Goal: Information Seeking & Learning: Learn about a topic

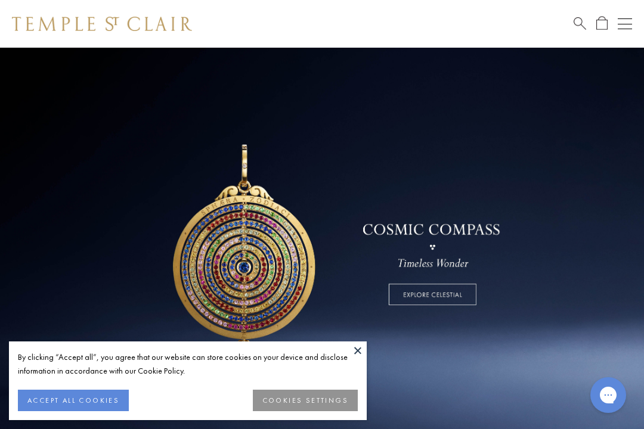
click at [323, 397] on button "COOKIES SETTINGS" at bounding box center [305, 400] width 105 height 21
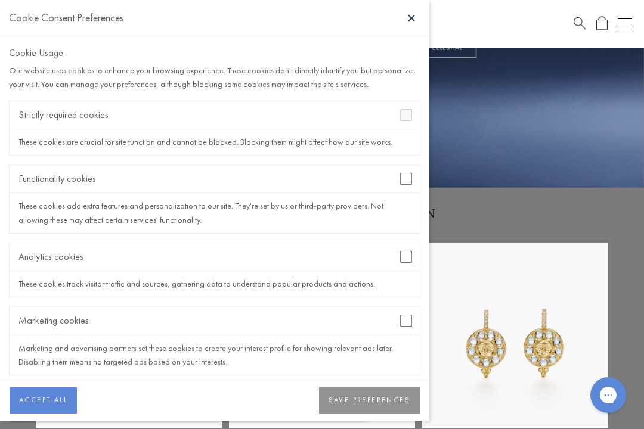
scroll to position [248, 0]
click at [371, 407] on button "SAVE PREFERENCES" at bounding box center [369, 400] width 101 height 26
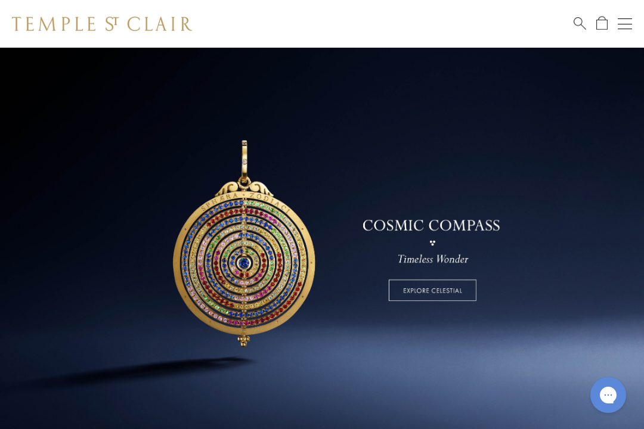
scroll to position [0, 0]
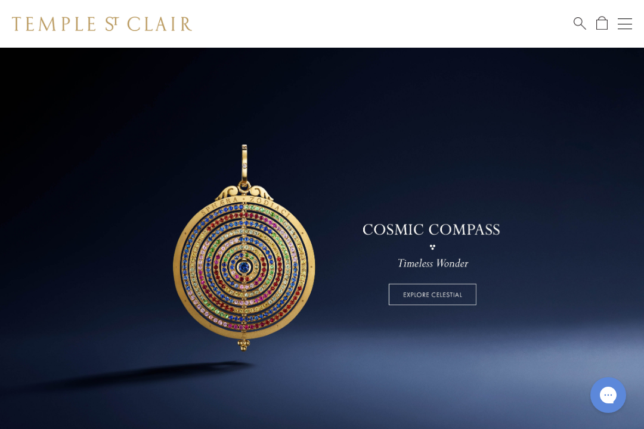
click at [623, 23] on button "Open navigation" at bounding box center [624, 24] width 14 height 14
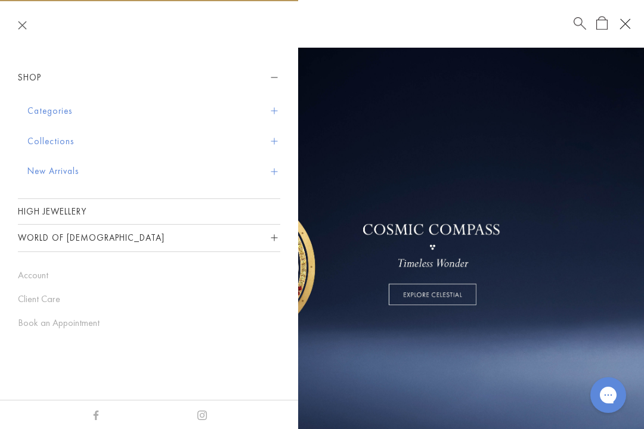
click at [39, 112] on button "Categories" at bounding box center [153, 111] width 253 height 30
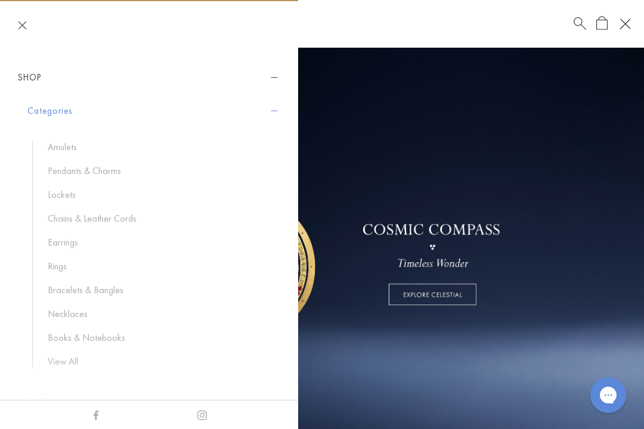
click at [56, 146] on link "Amulets" at bounding box center [158, 147] width 221 height 13
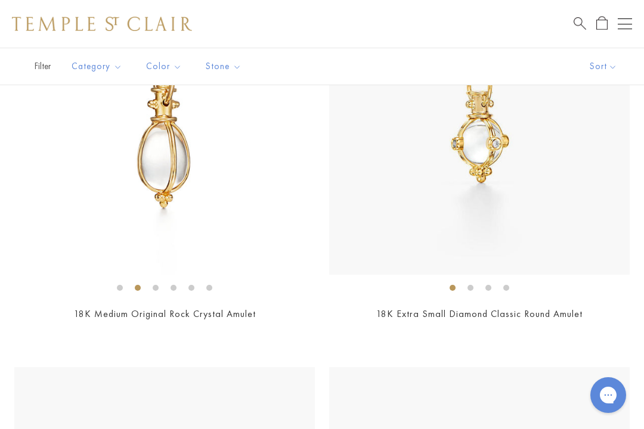
scroll to position [4250, 0]
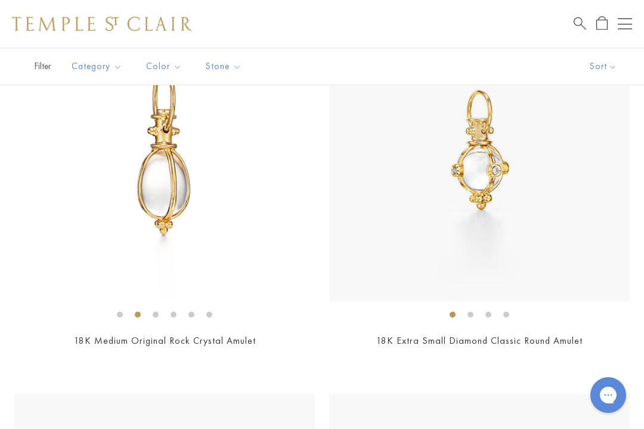
click at [71, 206] on img at bounding box center [164, 151] width 300 height 300
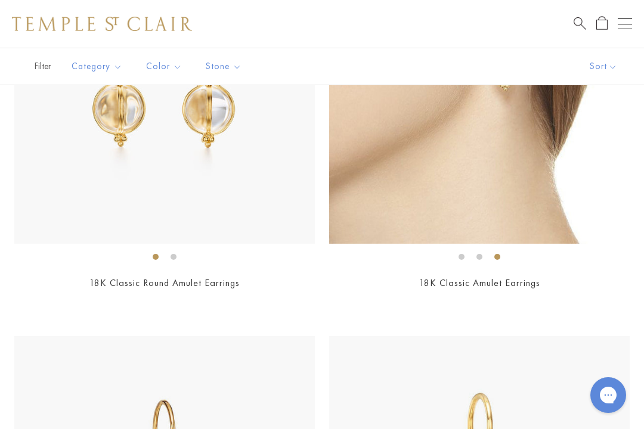
scroll to position [3522, 0]
click at [524, 278] on link "18K Classic Amulet Earrings" at bounding box center [479, 282] width 121 height 13
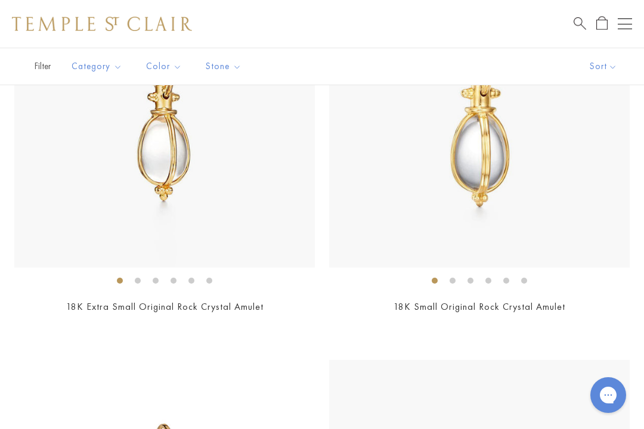
scroll to position [3892, 0]
click at [589, 190] on img at bounding box center [479, 116] width 300 height 300
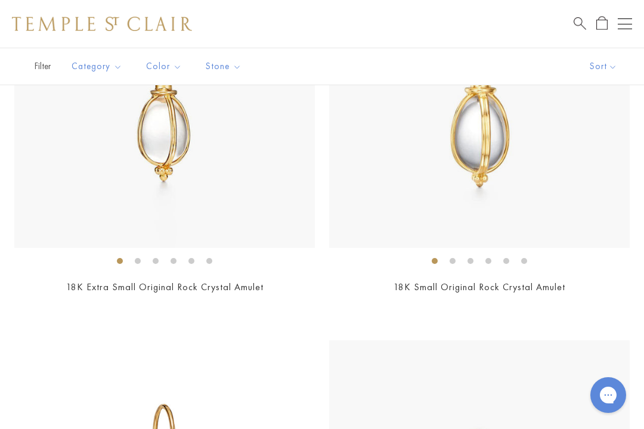
scroll to position [3798, 0]
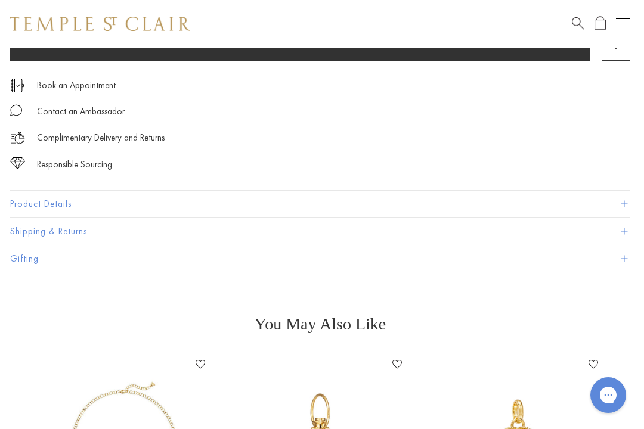
scroll to position [769, 2]
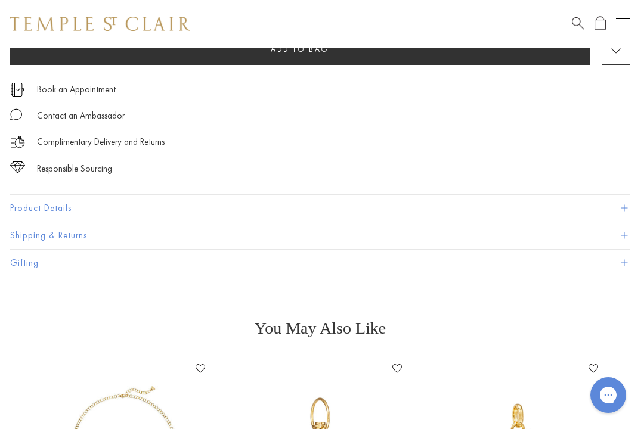
click at [26, 205] on button "Product Details" at bounding box center [320, 208] width 620 height 27
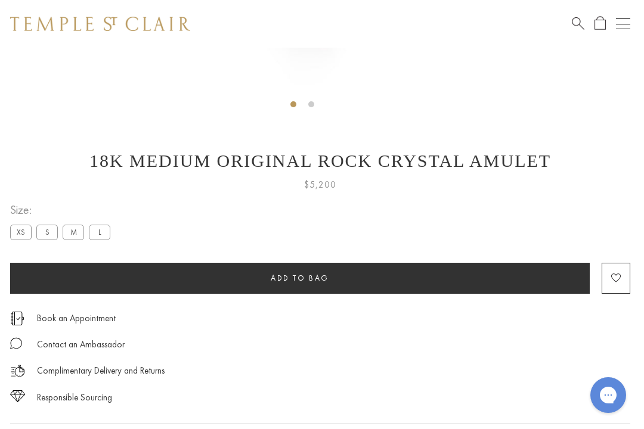
scroll to position [539, 2]
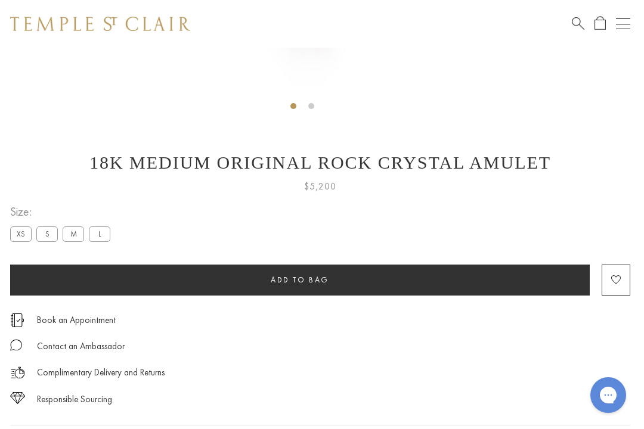
click at [46, 238] on label "S" at bounding box center [46, 233] width 21 height 15
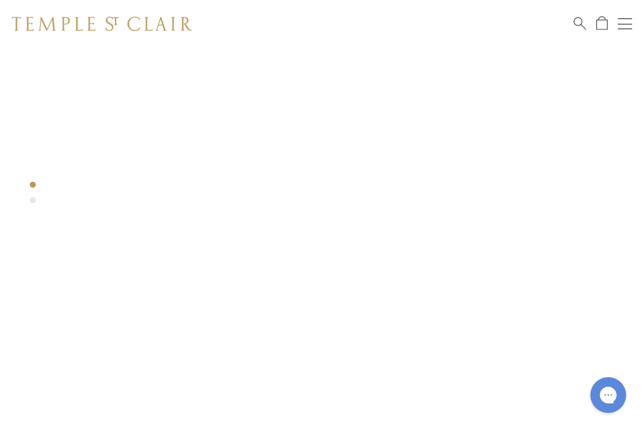
scroll to position [14, 0]
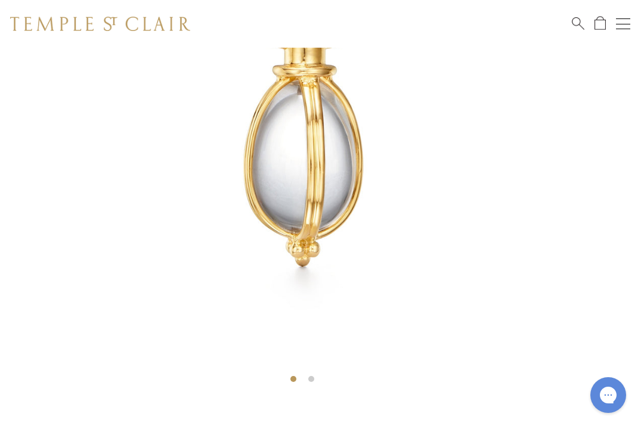
scroll to position [257, 2]
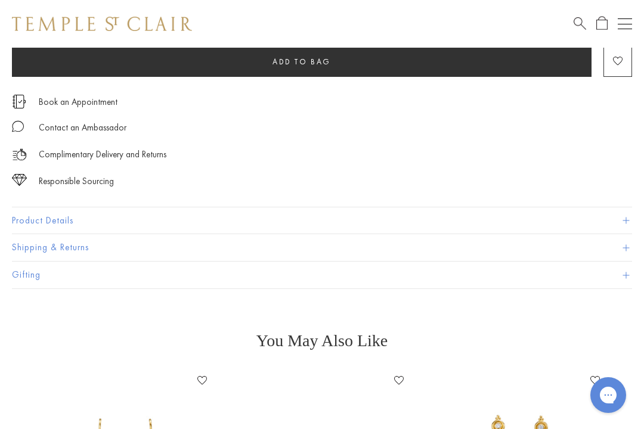
scroll to position [697, 0]
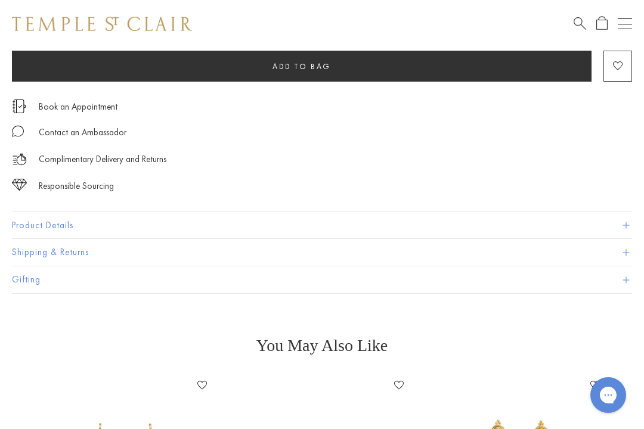
click at [33, 228] on button "Product Details" at bounding box center [322, 225] width 620 height 27
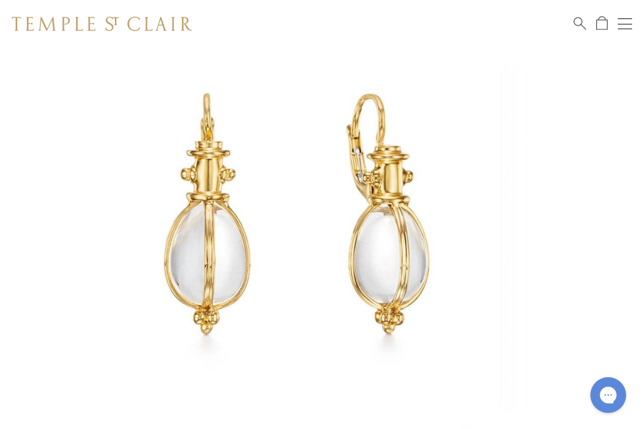
scroll to position [132, 0]
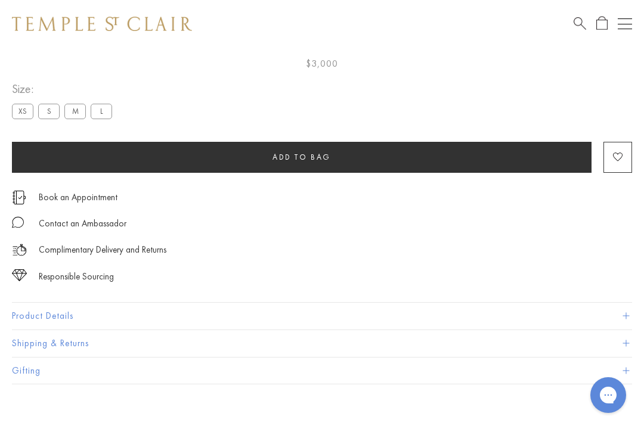
scroll to position [667, 0]
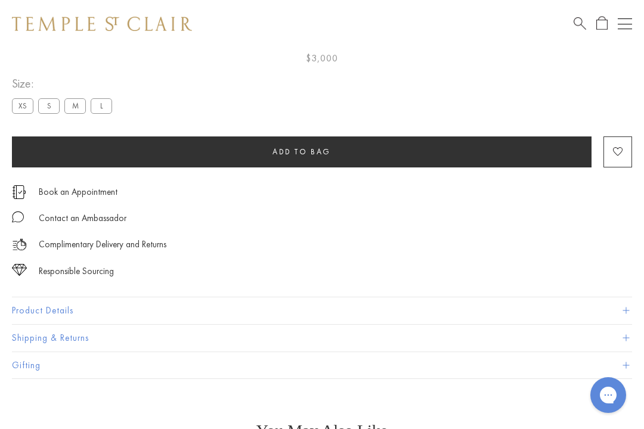
click at [26, 308] on button "Product Details" at bounding box center [322, 310] width 620 height 27
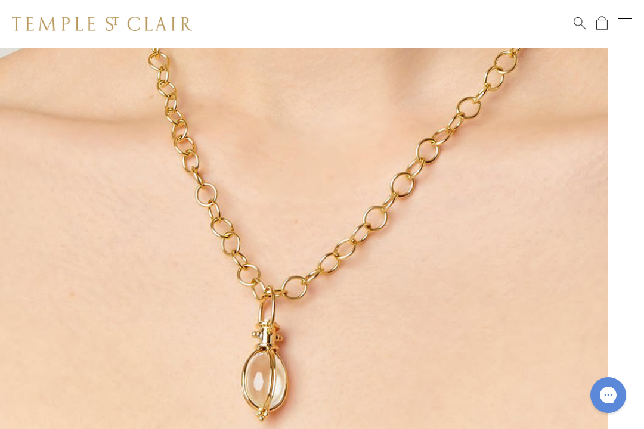
scroll to position [0, 0]
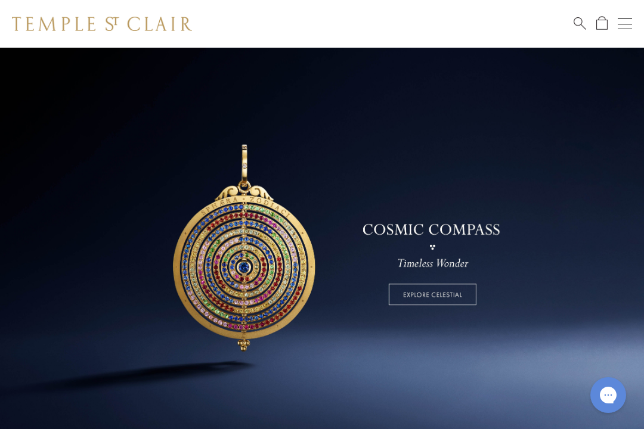
click at [629, 24] on div "Open navigation" at bounding box center [624, 24] width 14 height 1
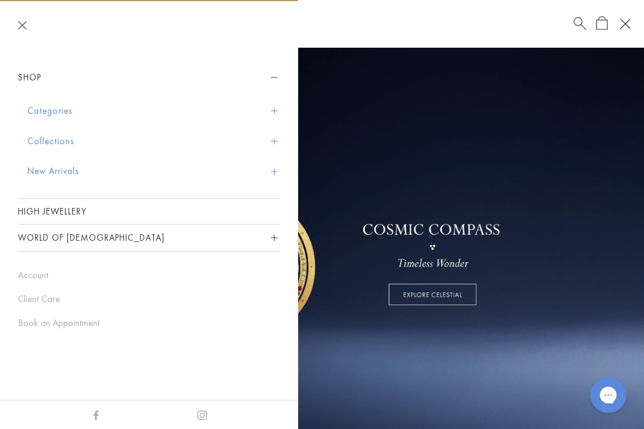
click at [31, 141] on button "Collections" at bounding box center [153, 141] width 253 height 30
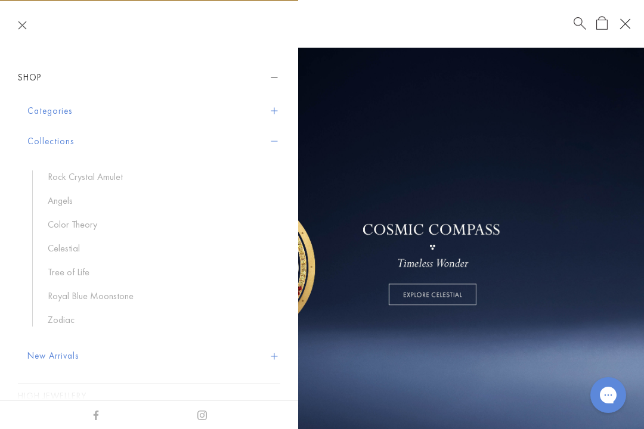
click at [44, 113] on button "Categories" at bounding box center [153, 111] width 253 height 30
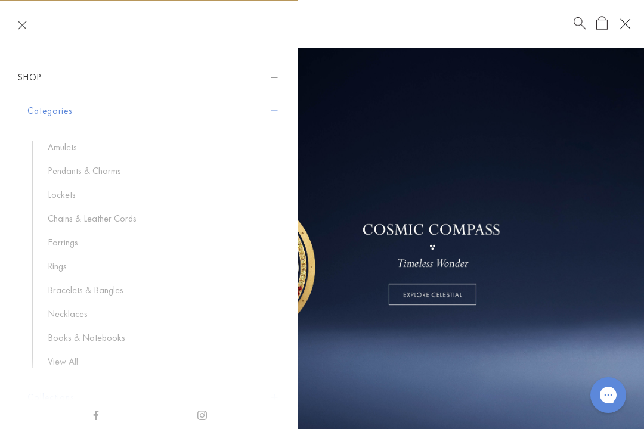
click at [53, 308] on link "Necklaces" at bounding box center [158, 314] width 221 height 13
click at [67, 365] on link "View All" at bounding box center [158, 361] width 221 height 13
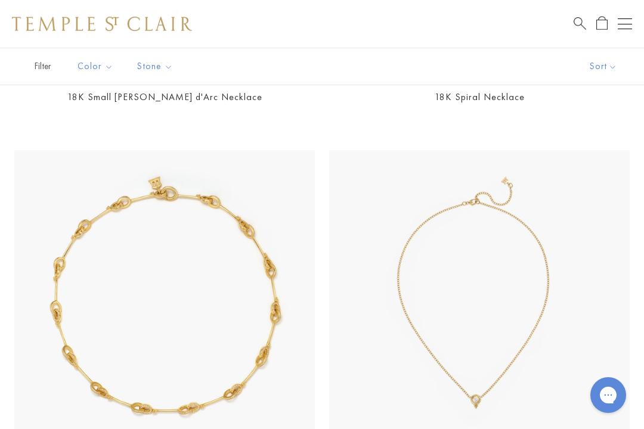
scroll to position [5138, 0]
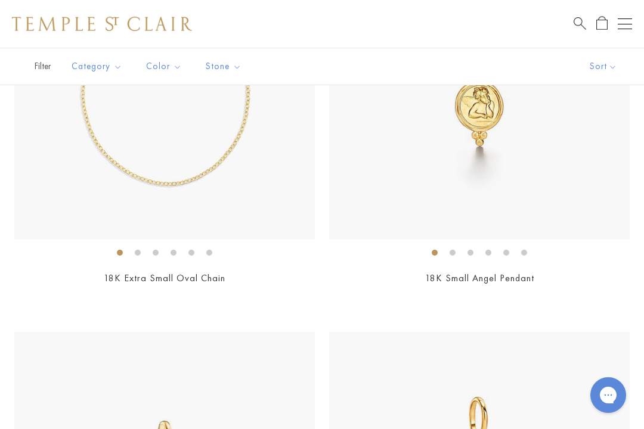
scroll to position [1045, 0]
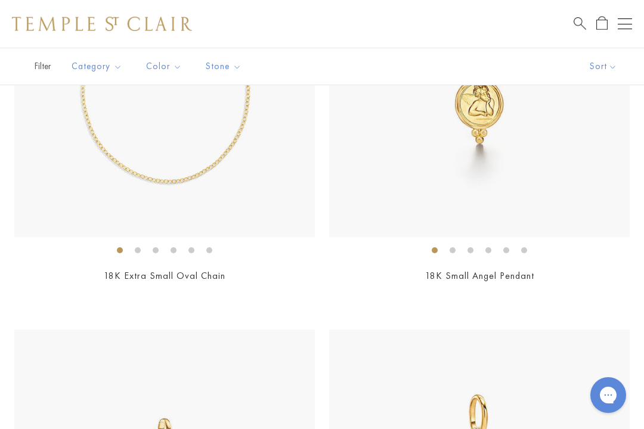
click at [575, 285] on div "$1,350" at bounding box center [479, 292] width 300 height 14
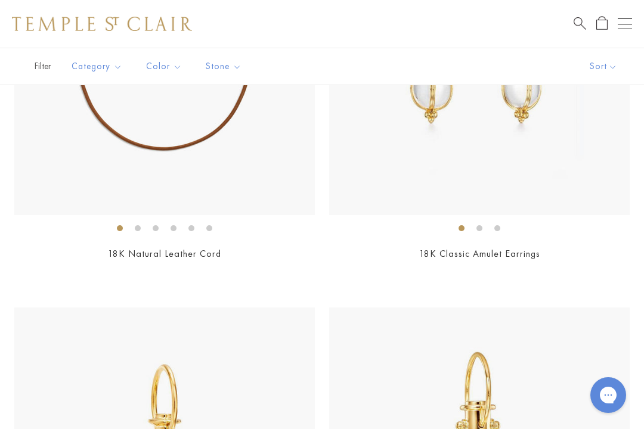
scroll to position [7336, 0]
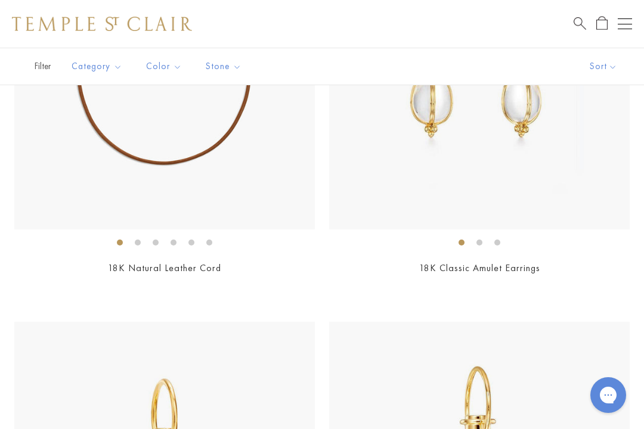
click at [600, 179] on img at bounding box center [479, 79] width 300 height 300
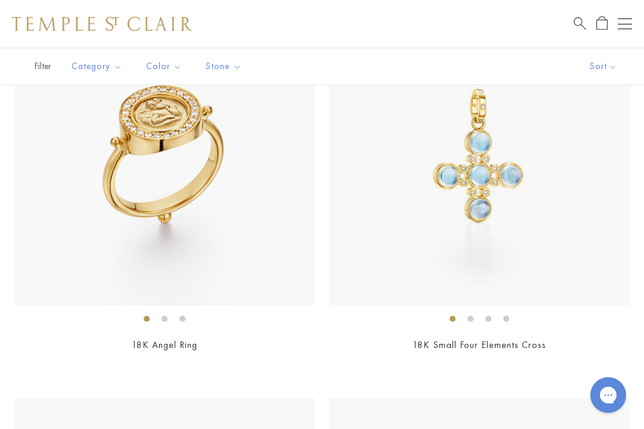
scroll to position [8860, 0]
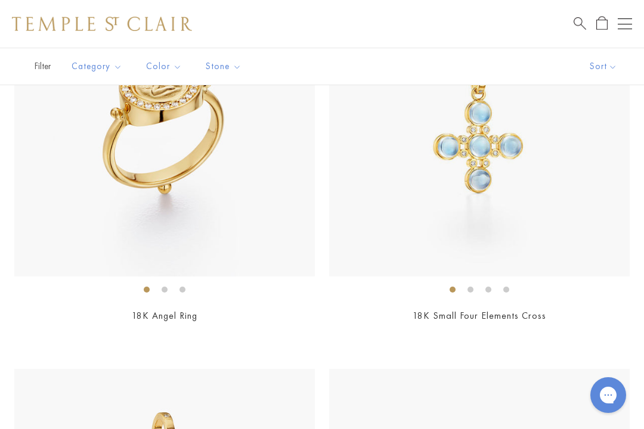
click at [576, 225] on img at bounding box center [479, 126] width 300 height 300
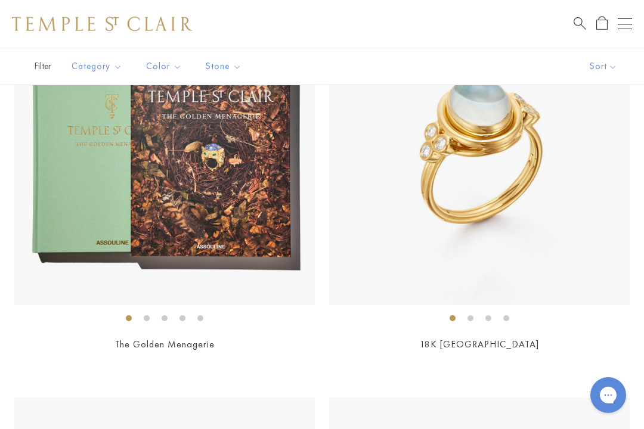
scroll to position [11189, 0]
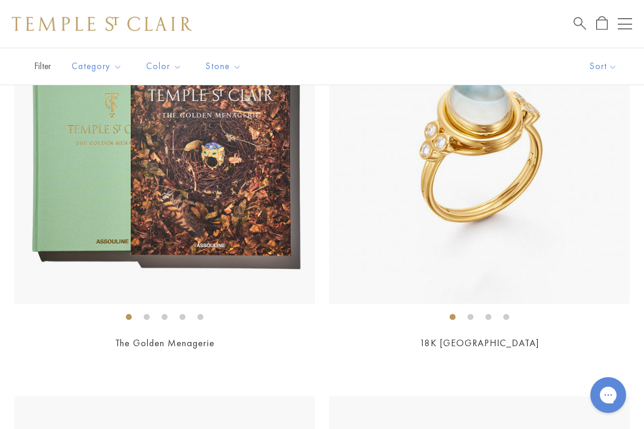
click at [603, 242] on img at bounding box center [479, 154] width 300 height 300
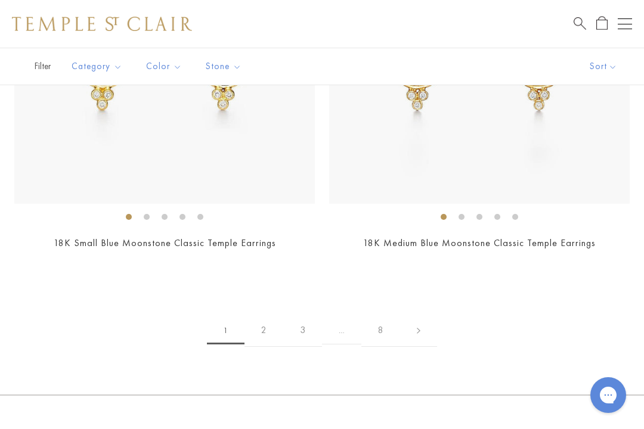
scroll to position [14826, 0]
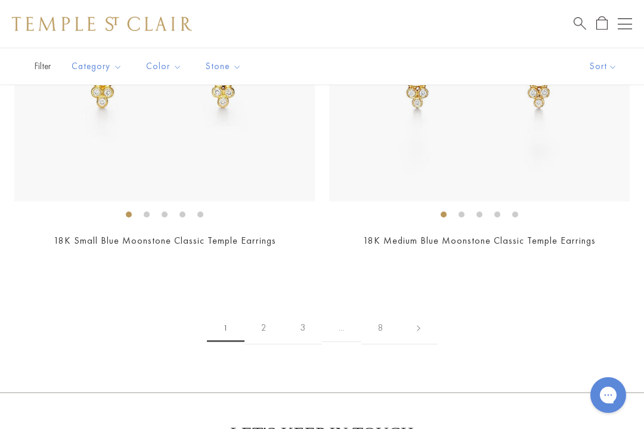
click at [267, 312] on link "2" at bounding box center [263, 328] width 39 height 33
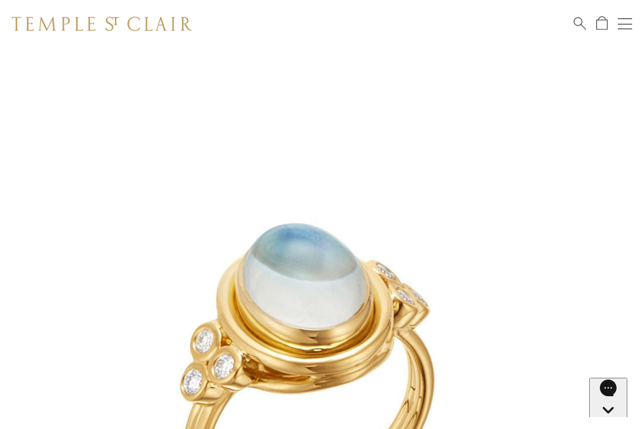
scroll to position [34, 0]
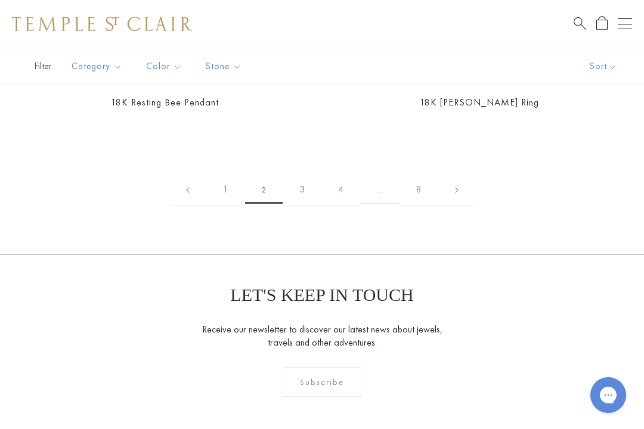
scroll to position [9875, 0]
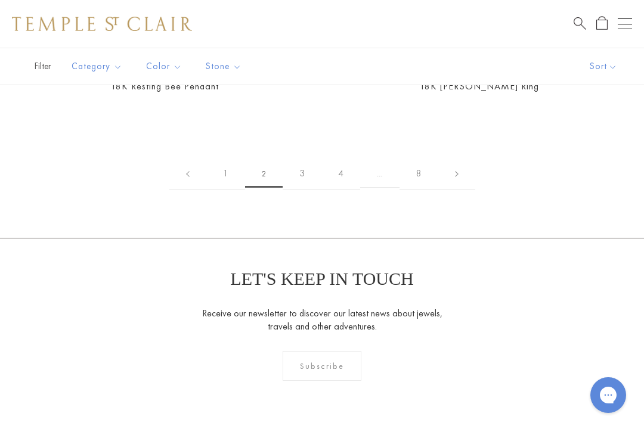
click at [299, 162] on link "3" at bounding box center [302, 173] width 39 height 33
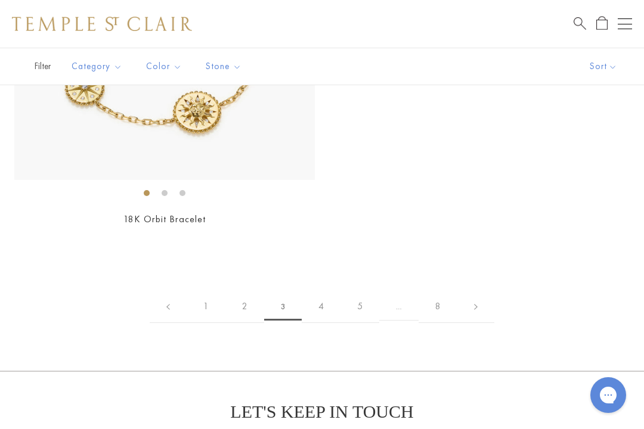
scroll to position [9737, 0]
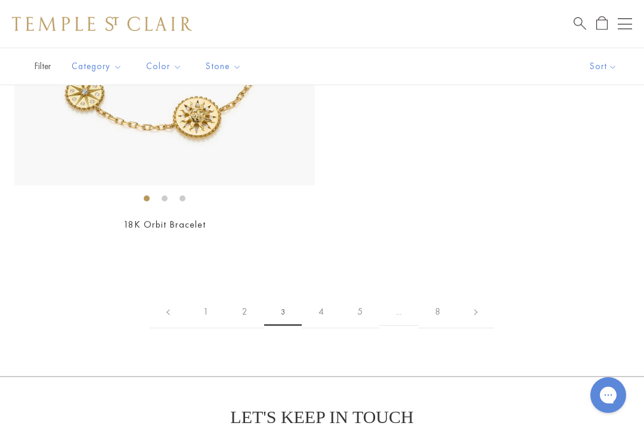
click at [323, 297] on link "4" at bounding box center [321, 312] width 39 height 33
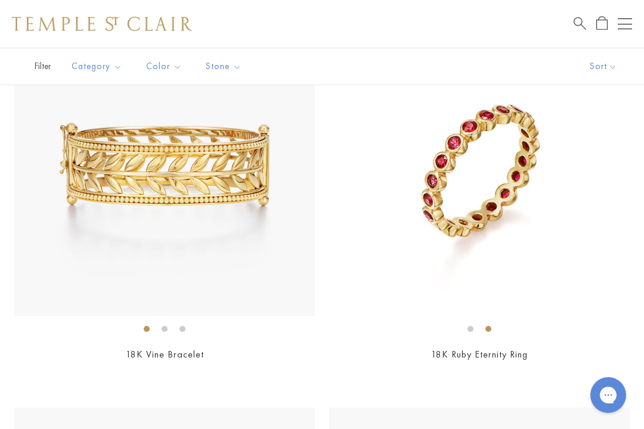
scroll to position [1748, 0]
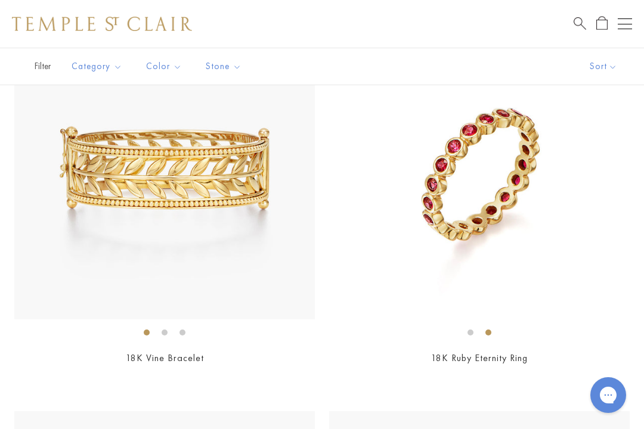
click at [586, 217] on img at bounding box center [479, 169] width 300 height 300
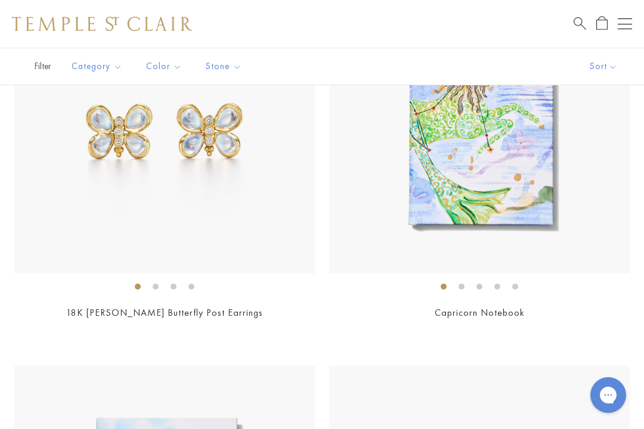
scroll to position [2969, 0]
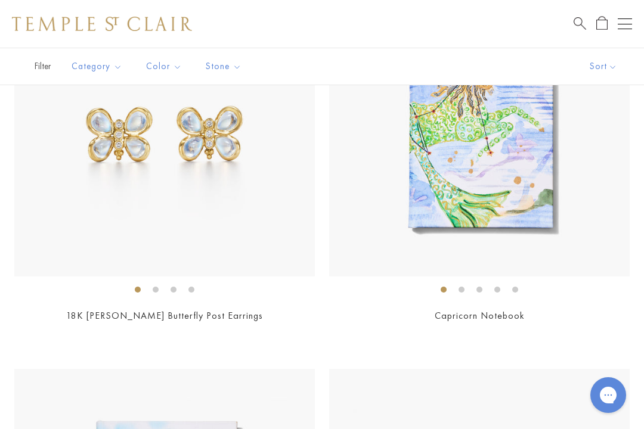
click at [10, 311] on div "18K Piccola Luna Butterfly Post Earrings $2,250" at bounding box center [157, 157] width 315 height 363
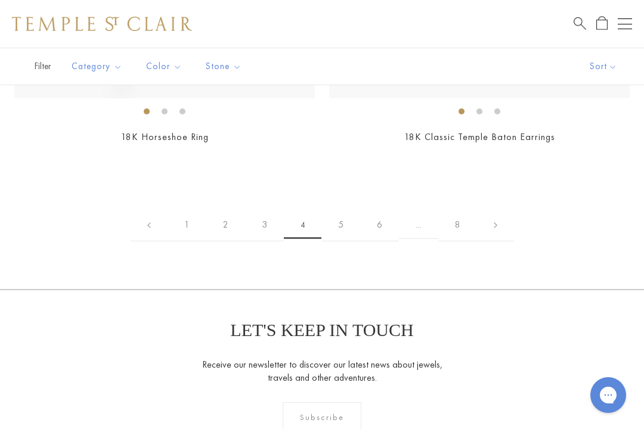
scroll to position [7884, 0]
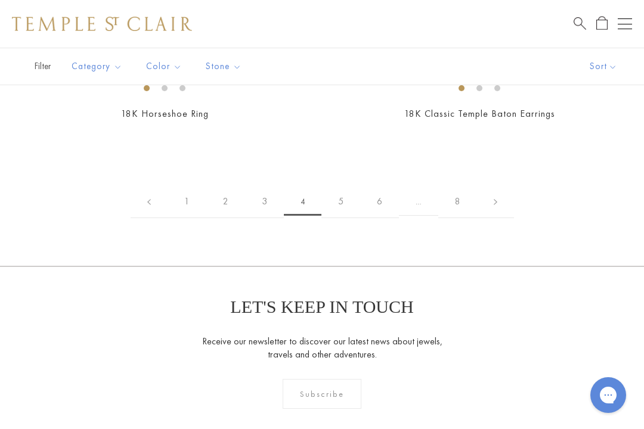
click at [337, 188] on link "5" at bounding box center [340, 201] width 39 height 33
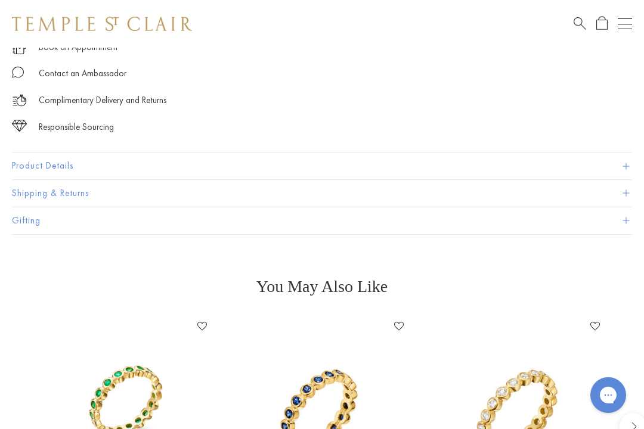
scroll to position [827, 0]
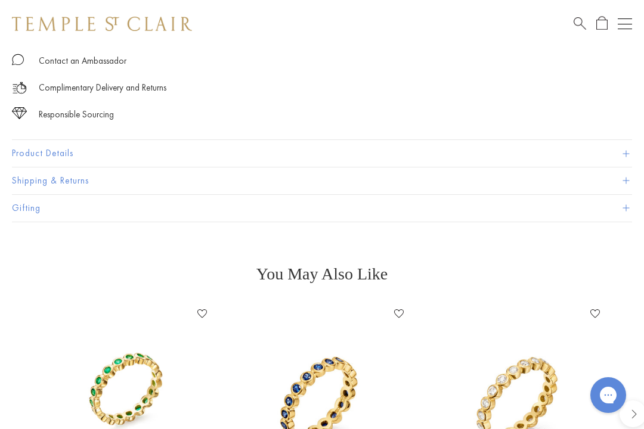
click at [629, 153] on button "Product Details" at bounding box center [322, 153] width 620 height 27
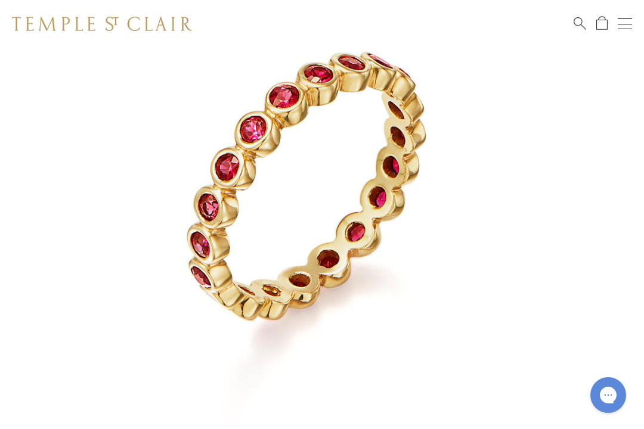
scroll to position [174, 0]
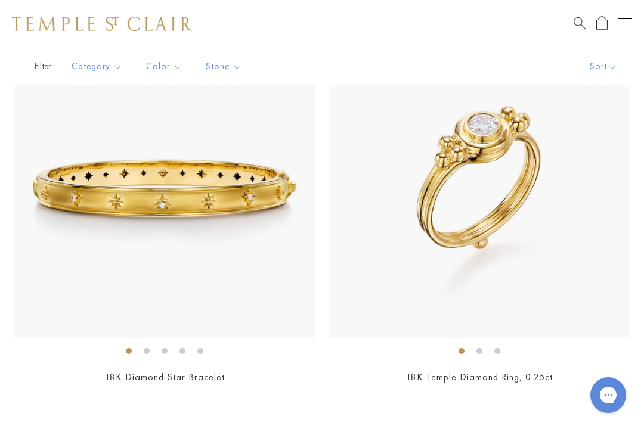
scroll to position [4075, 0]
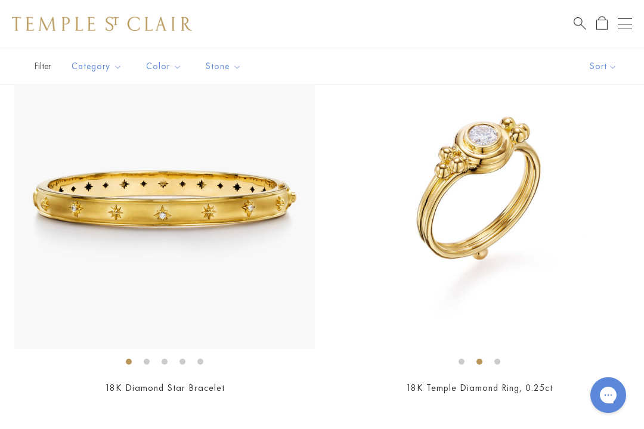
click at [573, 240] on img at bounding box center [479, 198] width 300 height 300
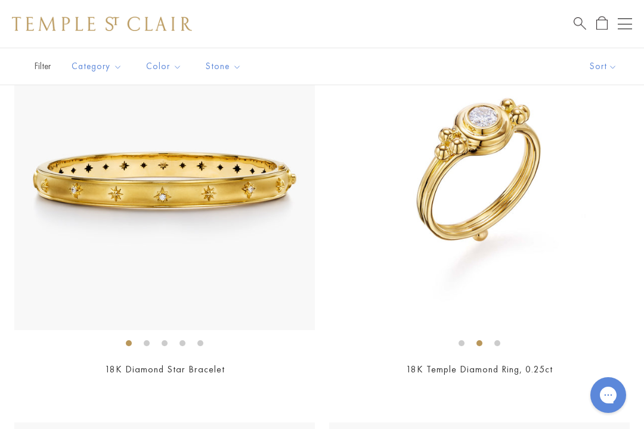
click at [405, 239] on img at bounding box center [479, 180] width 300 height 300
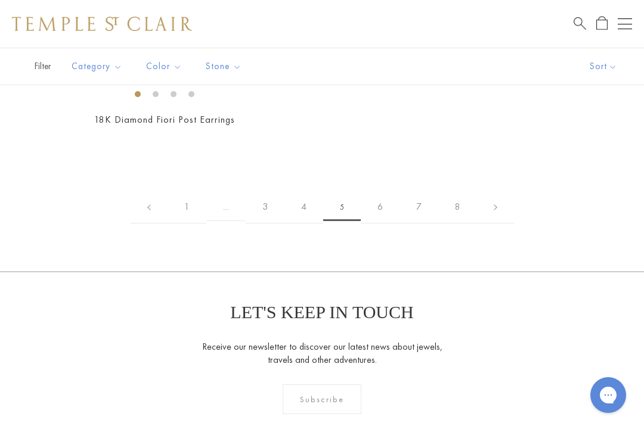
scroll to position [8305, 0]
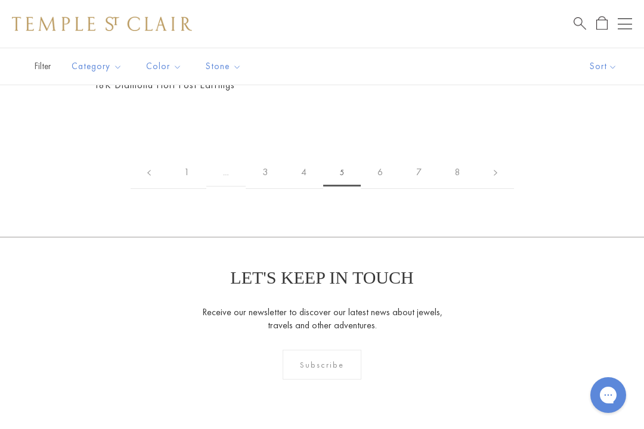
click at [379, 167] on link "6" at bounding box center [380, 172] width 39 height 33
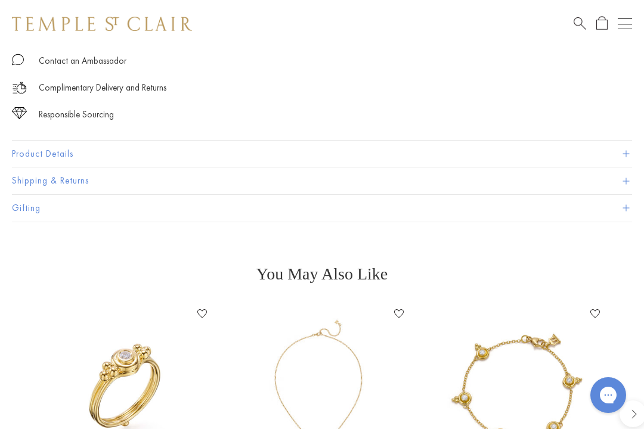
scroll to position [837, 0]
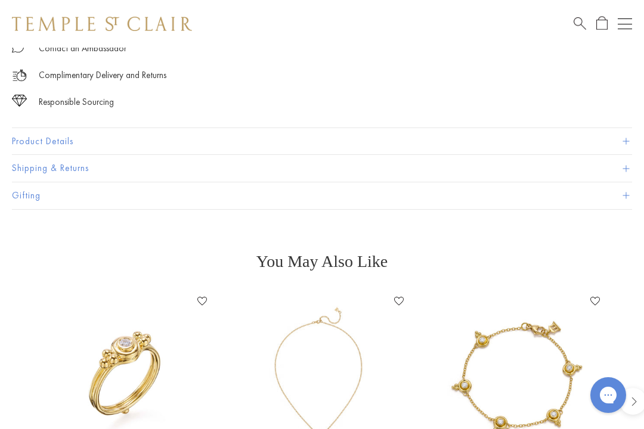
click at [28, 145] on button "Product Details" at bounding box center [322, 141] width 620 height 27
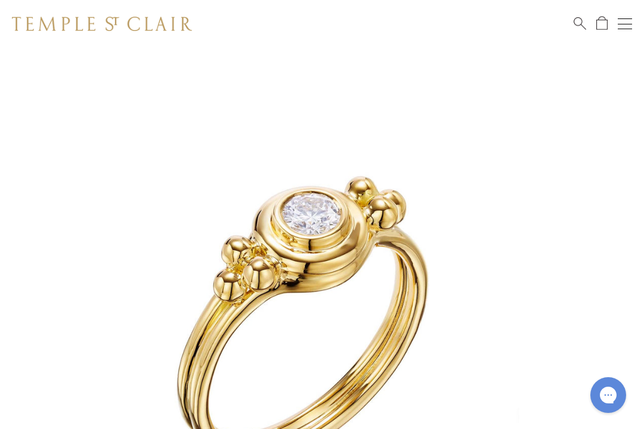
scroll to position [0, 0]
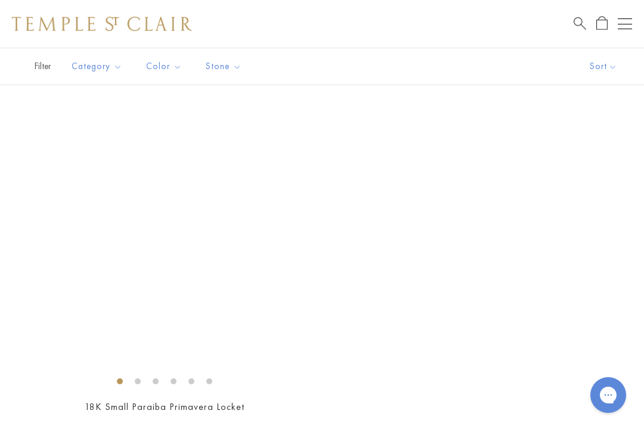
scroll to position [8170, 0]
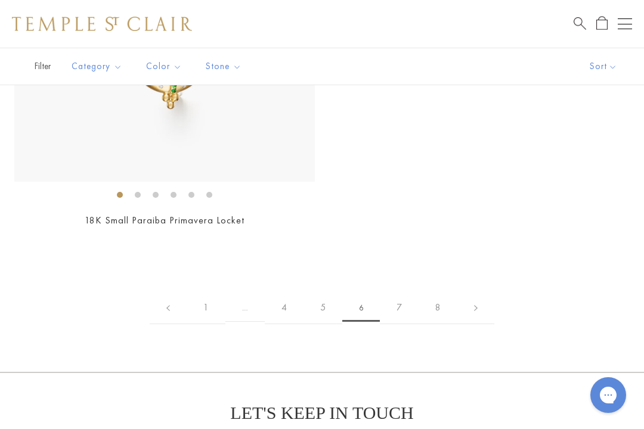
click at [399, 299] on link "7" at bounding box center [399, 307] width 39 height 33
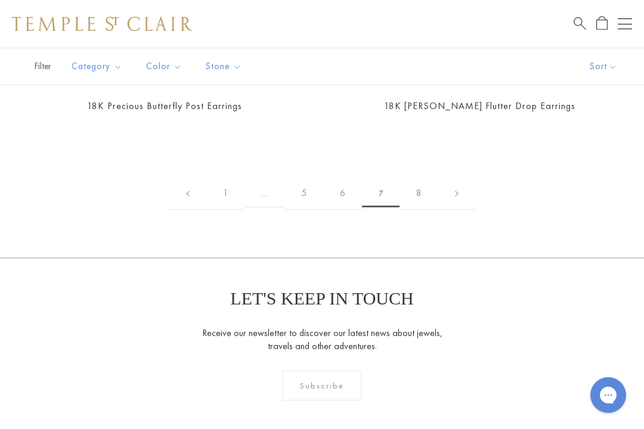
scroll to position [11047, 0]
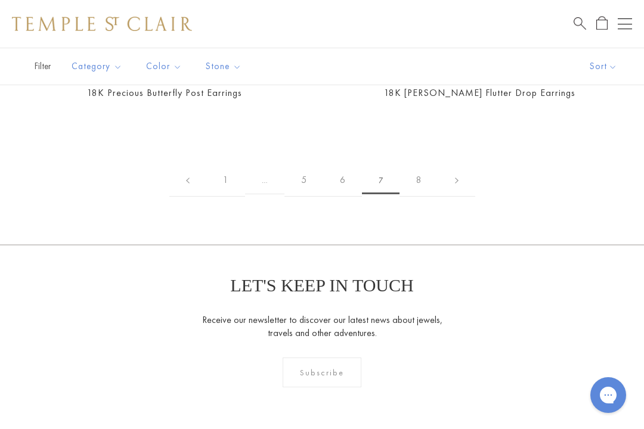
click at [427, 167] on link "8" at bounding box center [418, 180] width 39 height 33
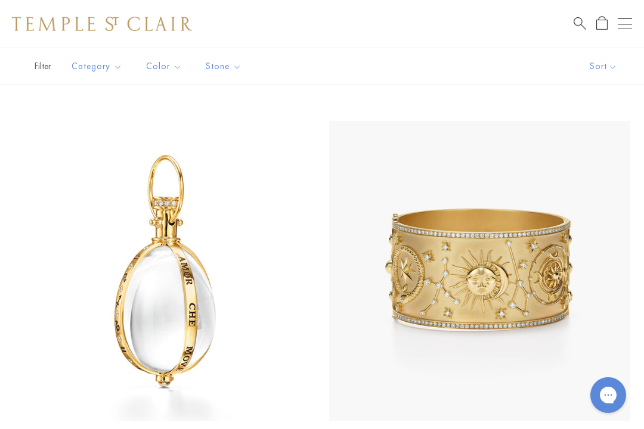
scroll to position [3608, 0]
